Goal: Information Seeking & Learning: Learn about a topic

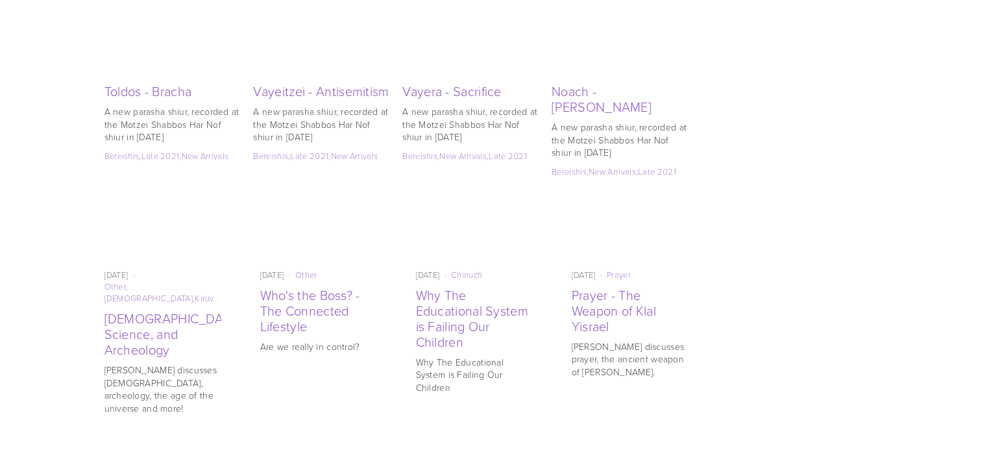
scroll to position [2483, 0]
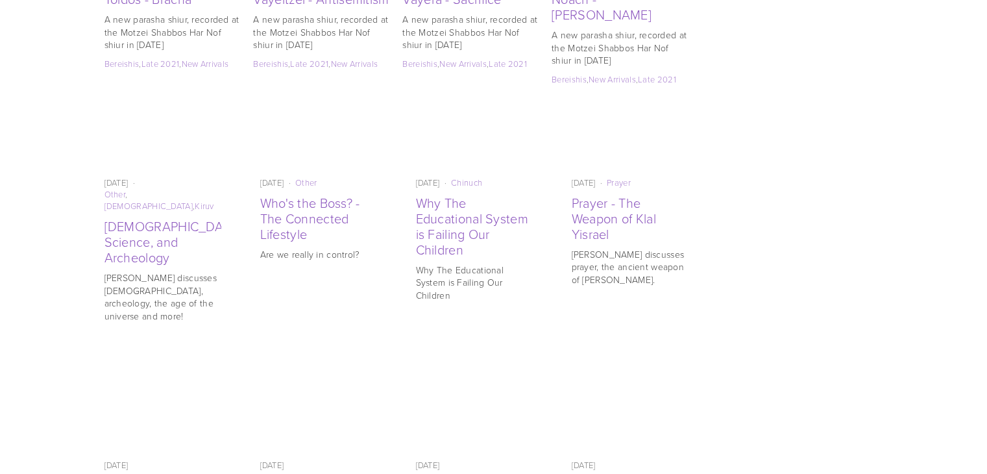
drag, startPoint x: 991, startPoint y: 66, endPoint x: 996, endPoint y: 396, distance: 330.4
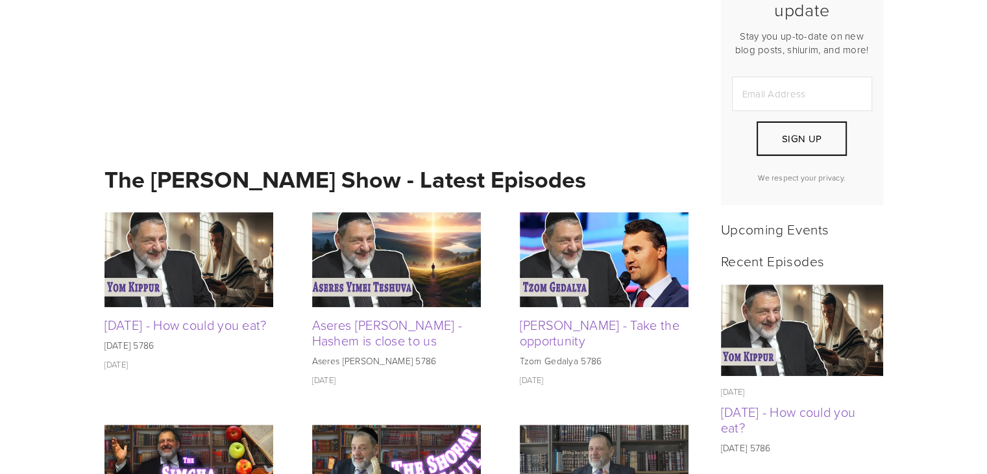
scroll to position [424, 0]
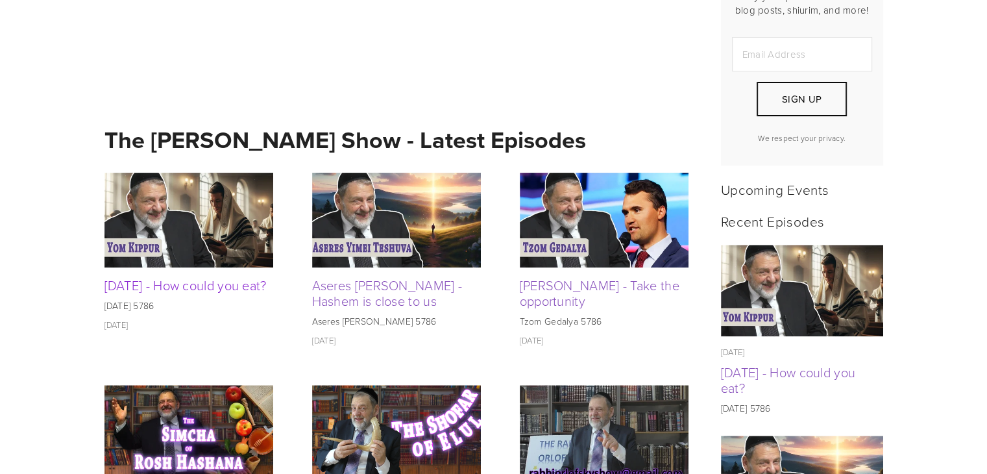
click at [214, 291] on link "[DATE] - How could you eat?" at bounding box center [185, 285] width 162 height 18
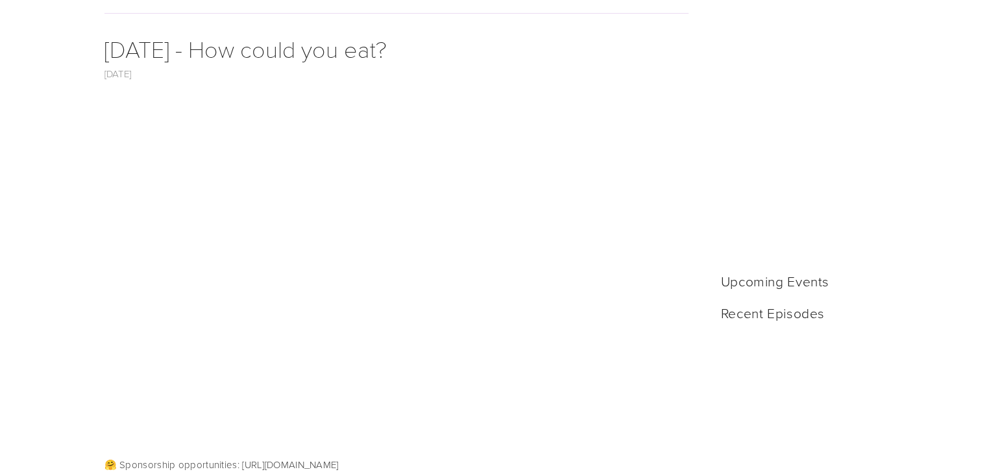
scroll to position [352, 0]
